Goal: Navigation & Orientation: Go to known website

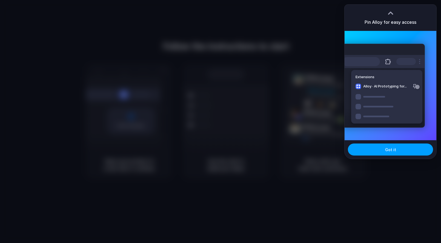
click at [391, 151] on span "Got it" at bounding box center [390, 150] width 11 height 6
